Goal: Information Seeking & Learning: Understand process/instructions

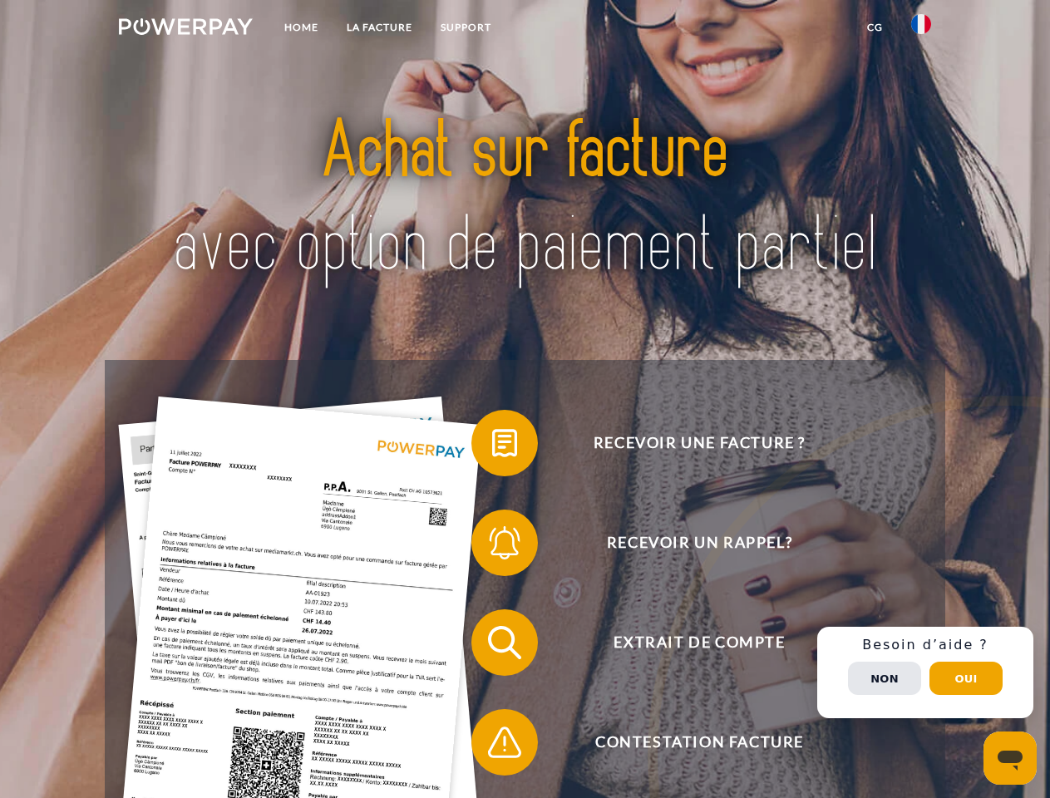
click at [185, 29] on img at bounding box center [186, 26] width 134 height 17
click at [921, 29] on img at bounding box center [921, 24] width 20 height 20
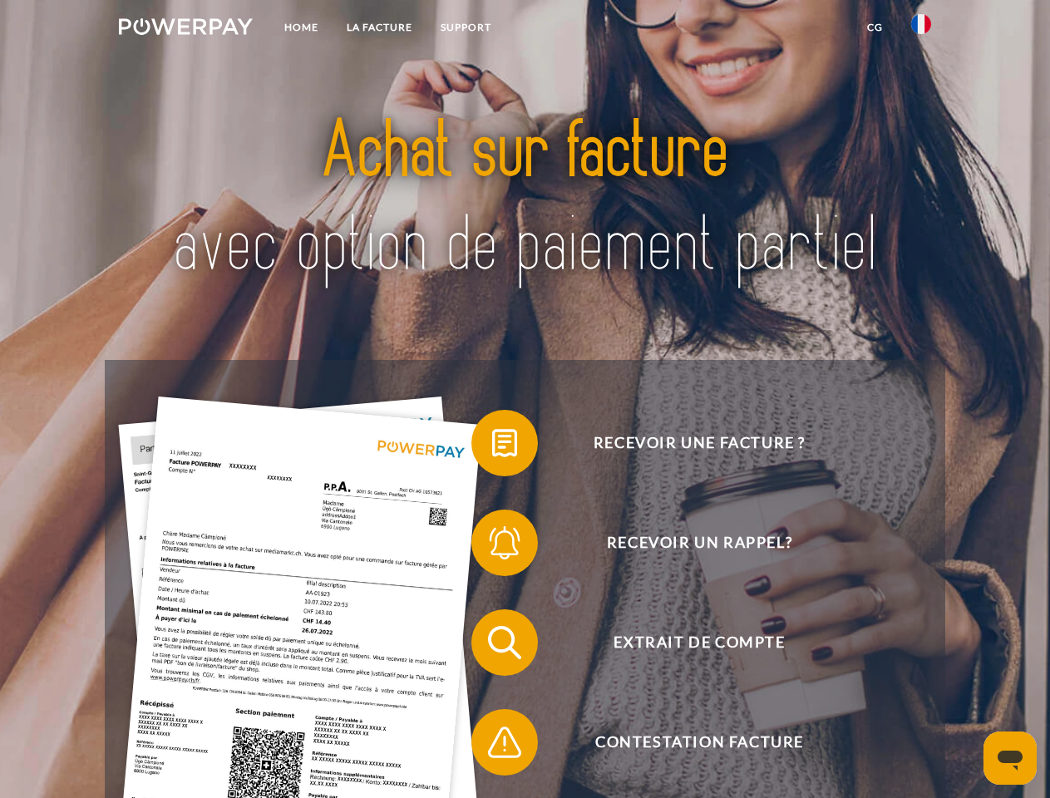
click at [875, 27] on link "CG" at bounding box center [875, 27] width 44 height 30
click at [492, 447] on span at bounding box center [479, 443] width 83 height 83
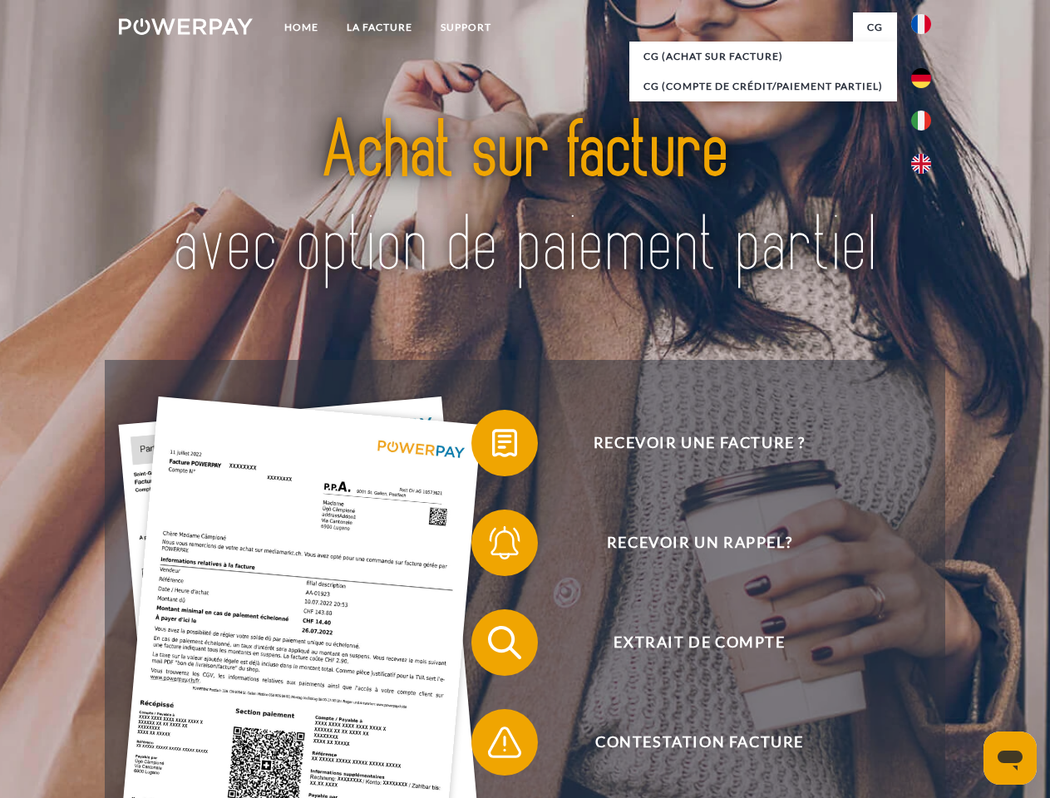
click at [492, 546] on span at bounding box center [479, 542] width 83 height 83
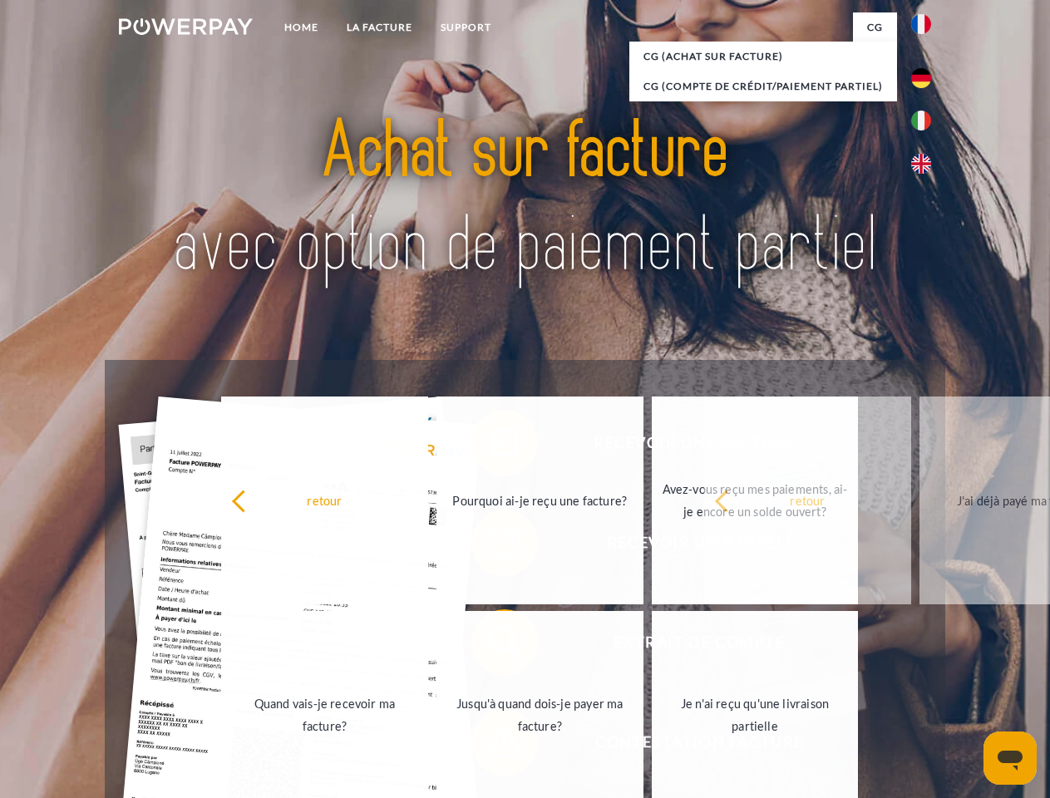
click at [492, 646] on div "Recevoir une facture ? Recevoir un rappel? Extrait de compte retour" at bounding box center [525, 692] width 840 height 665
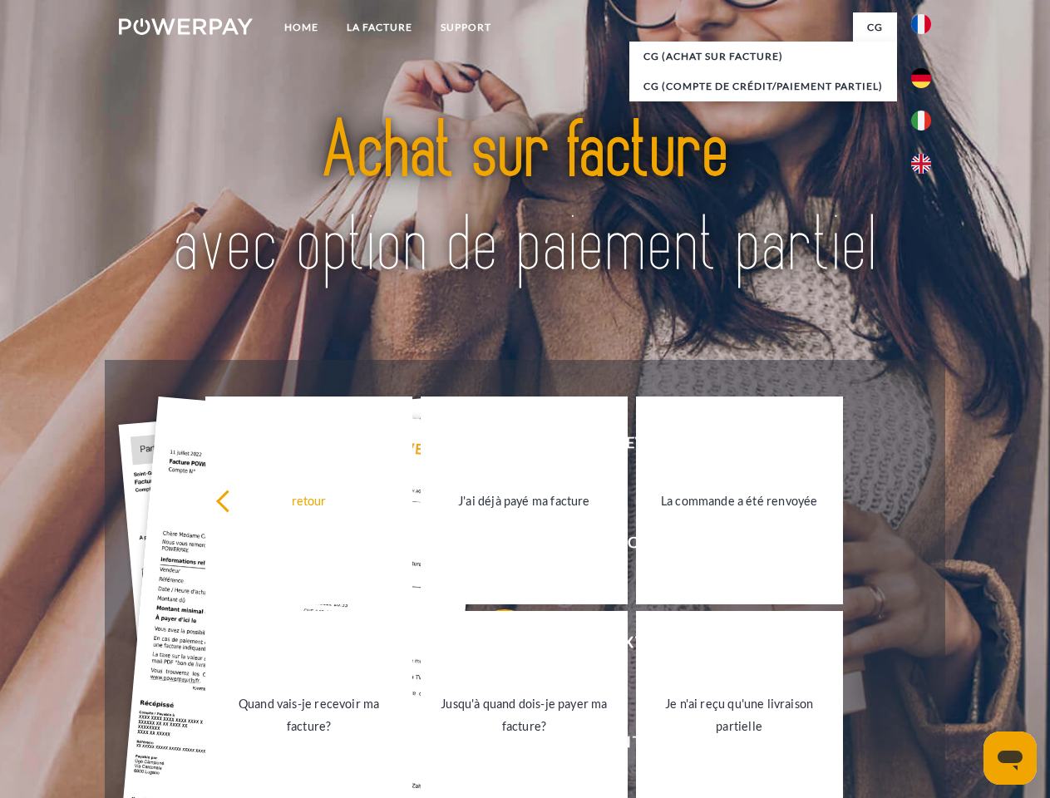
click at [492, 746] on link "Jusqu'à quand dois-je payer ma facture?" at bounding box center [524, 715] width 207 height 208
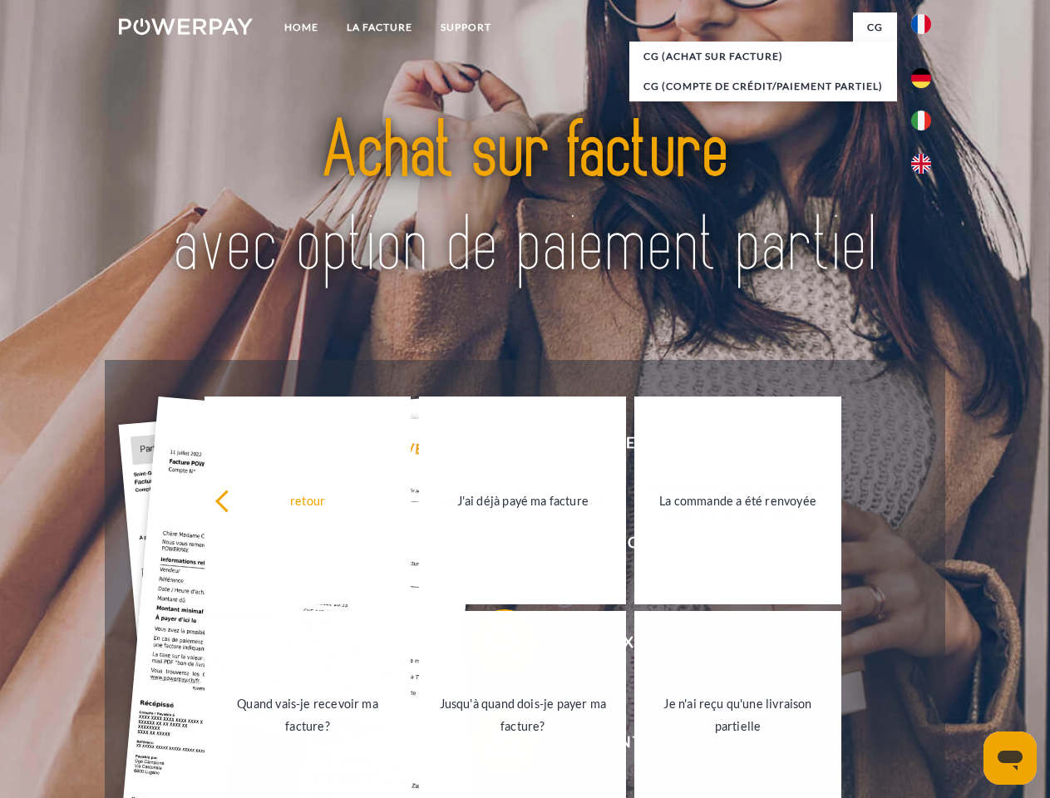
click at [926, 673] on div "Recevoir une facture ? Recevoir un rappel? Extrait de compte retour" at bounding box center [525, 692] width 840 height 665
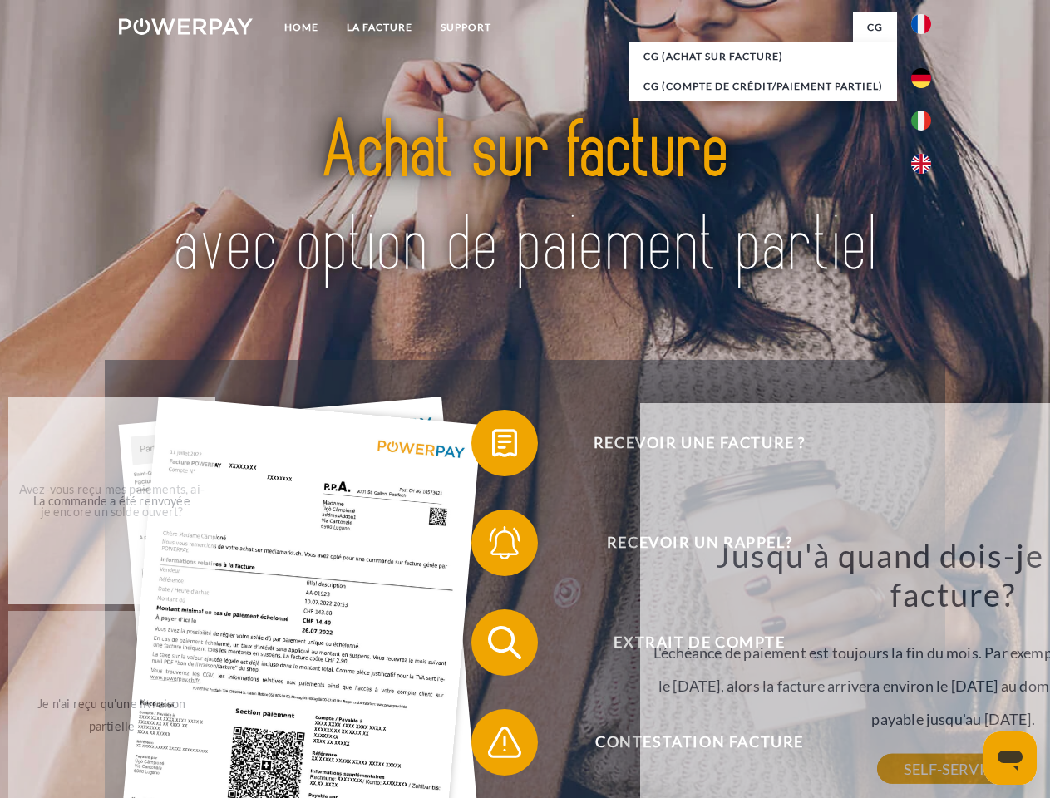
click at [885, 679] on div "Jusqu'à quand dois-je payer ma facture? L'échéance de paiement est toujours la …" at bounding box center [953, 653] width 607 height 234
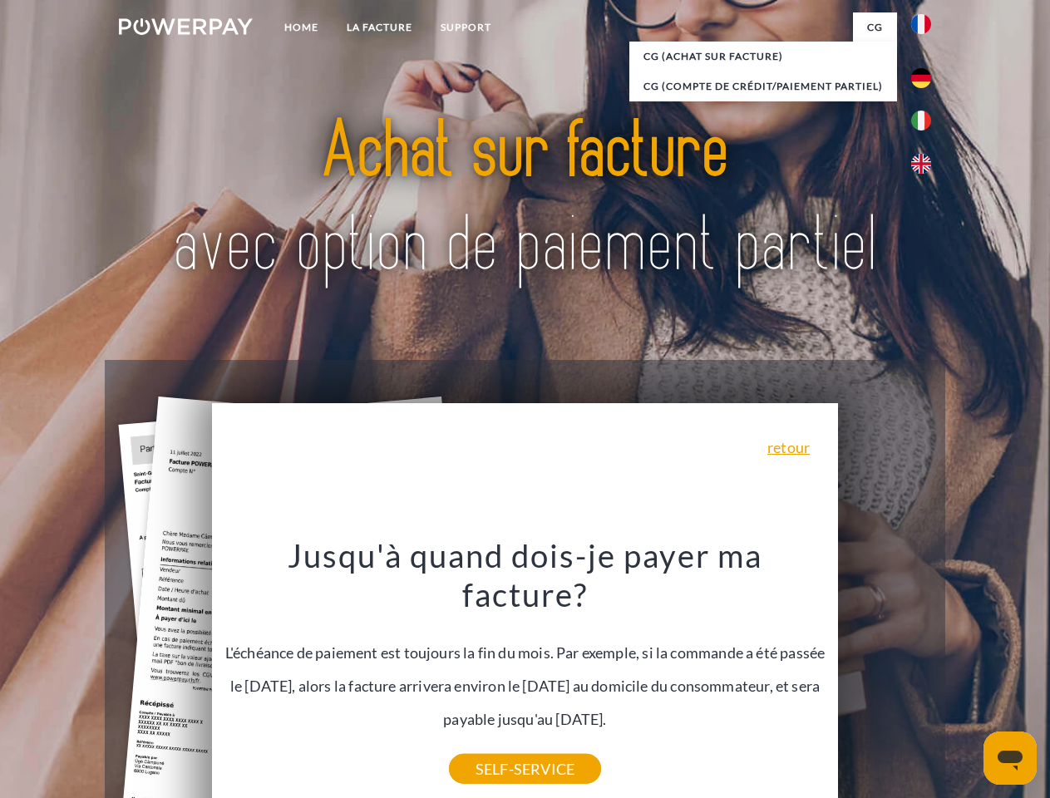
click at [966, 679] on header "Home LA FACTURE Support" at bounding box center [525, 574] width 1050 height 1148
